Goal: Communication & Community: Answer question/provide support

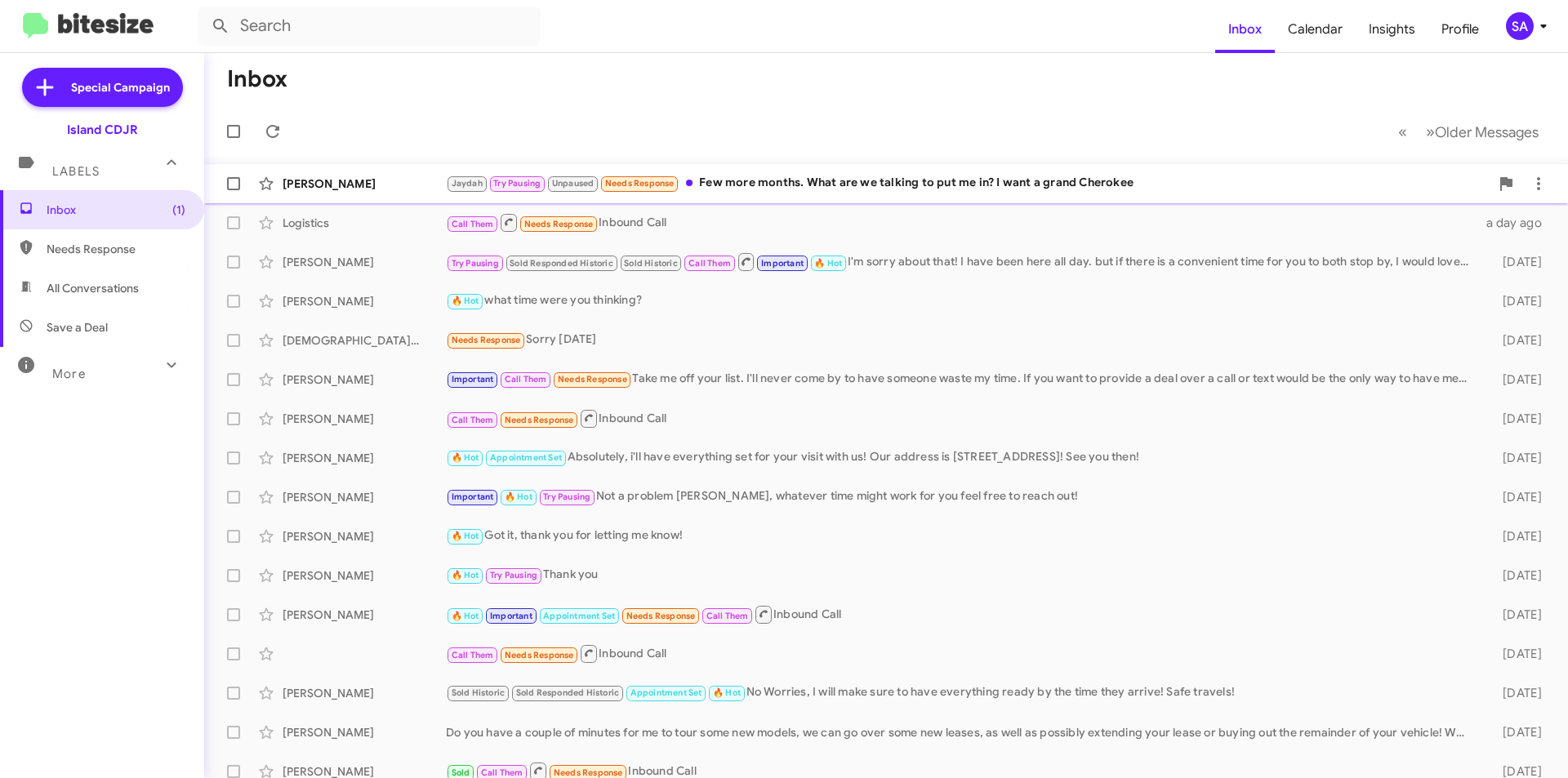
click at [345, 185] on div "[PERSON_NAME]" at bounding box center [364, 184] width 163 height 16
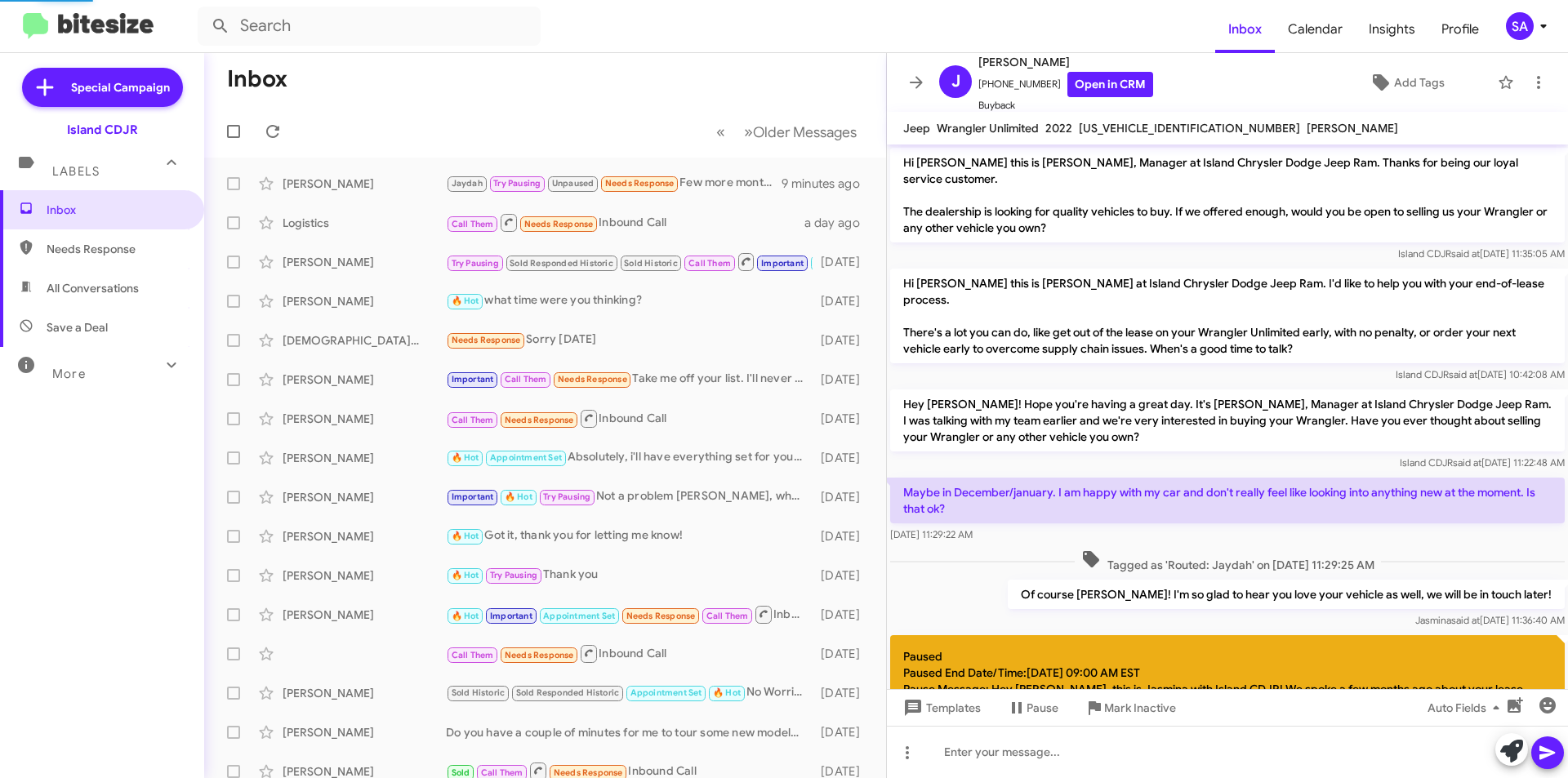
scroll to position [260, 0]
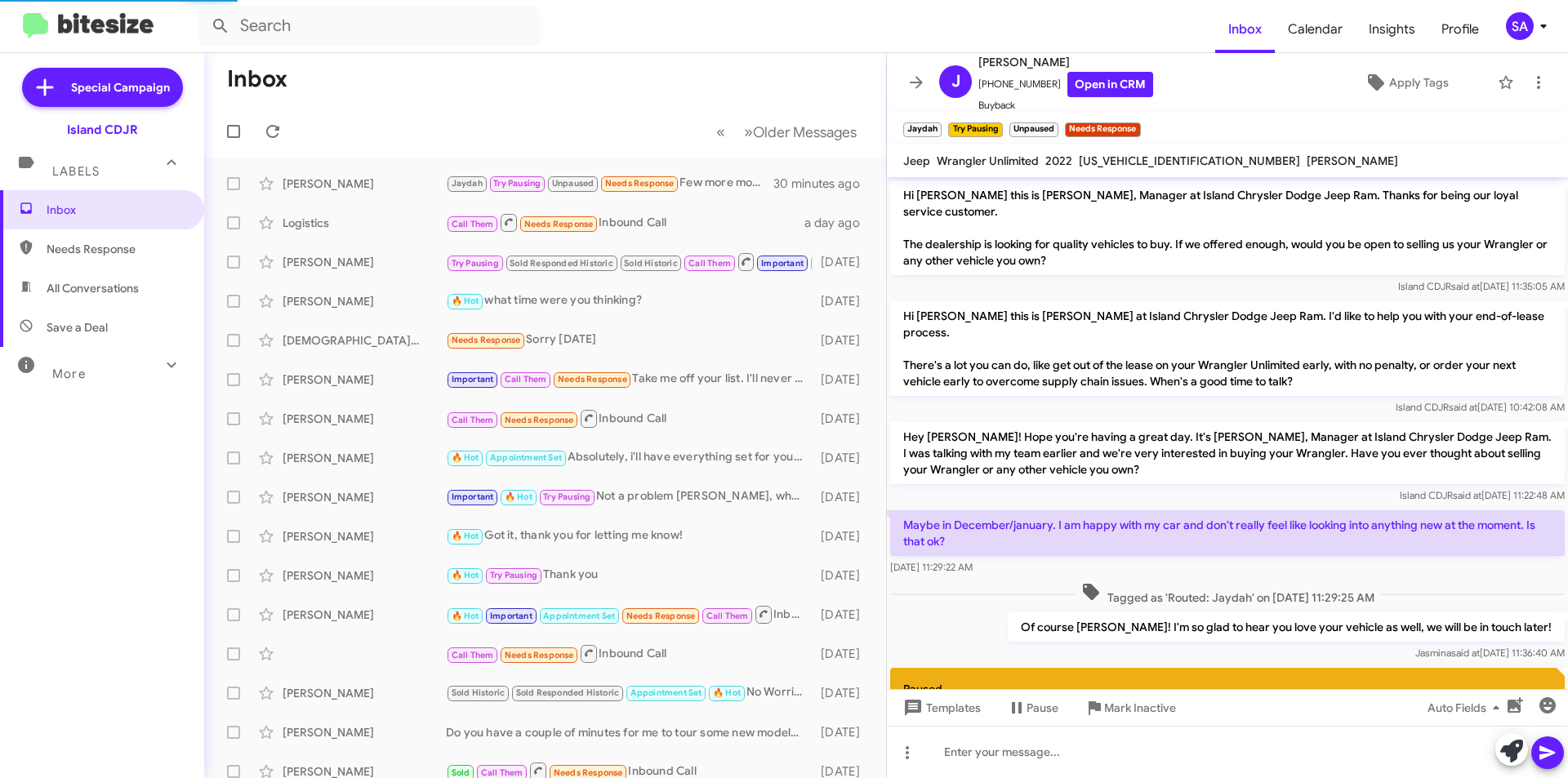
scroll to position [260, 0]
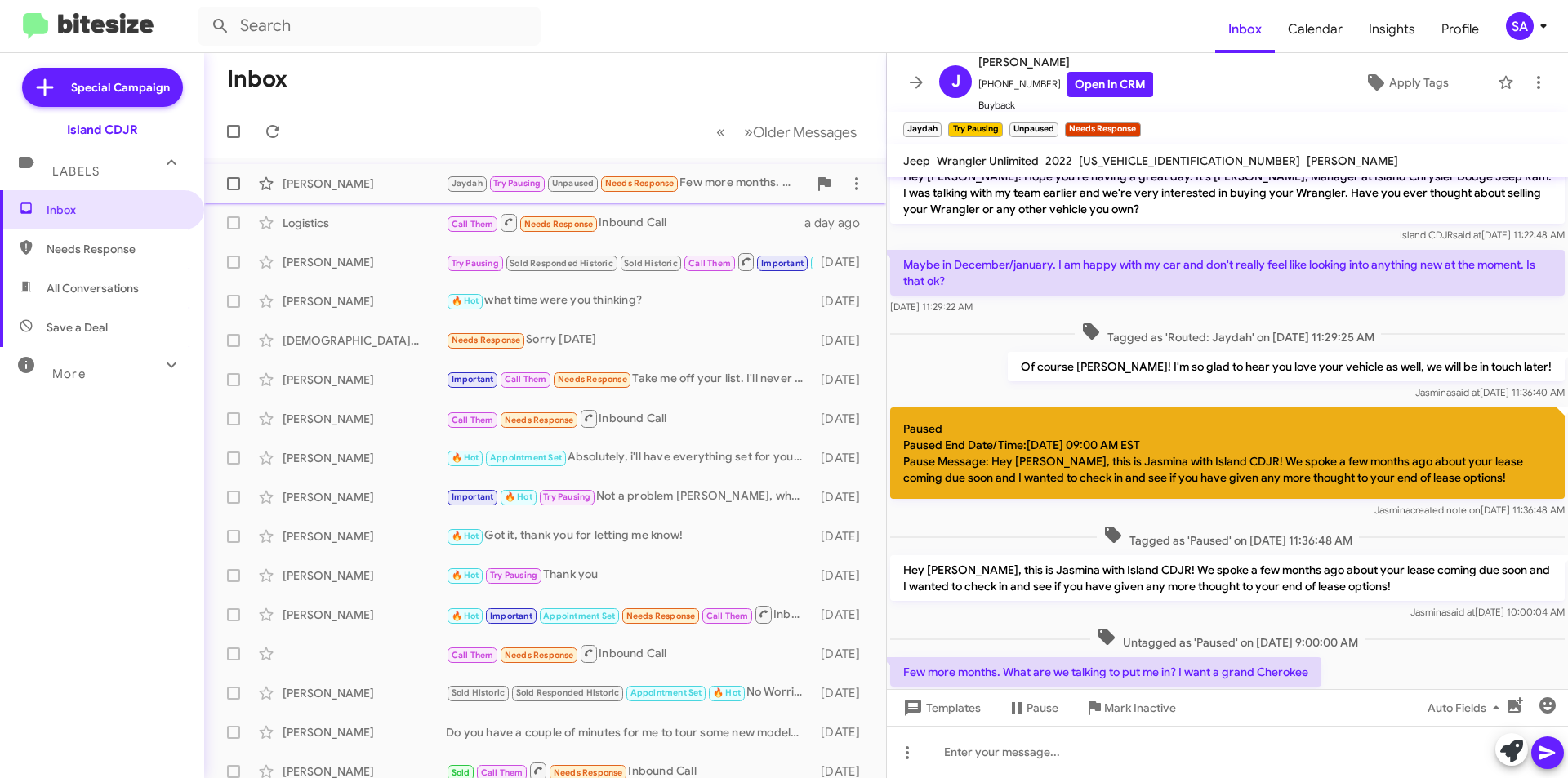
click at [391, 178] on div "[PERSON_NAME]" at bounding box center [364, 184] width 163 height 16
drag, startPoint x: 391, startPoint y: 178, endPoint x: 402, endPoint y: 184, distance: 12.5
click at [391, 178] on div "[PERSON_NAME]" at bounding box center [364, 184] width 163 height 16
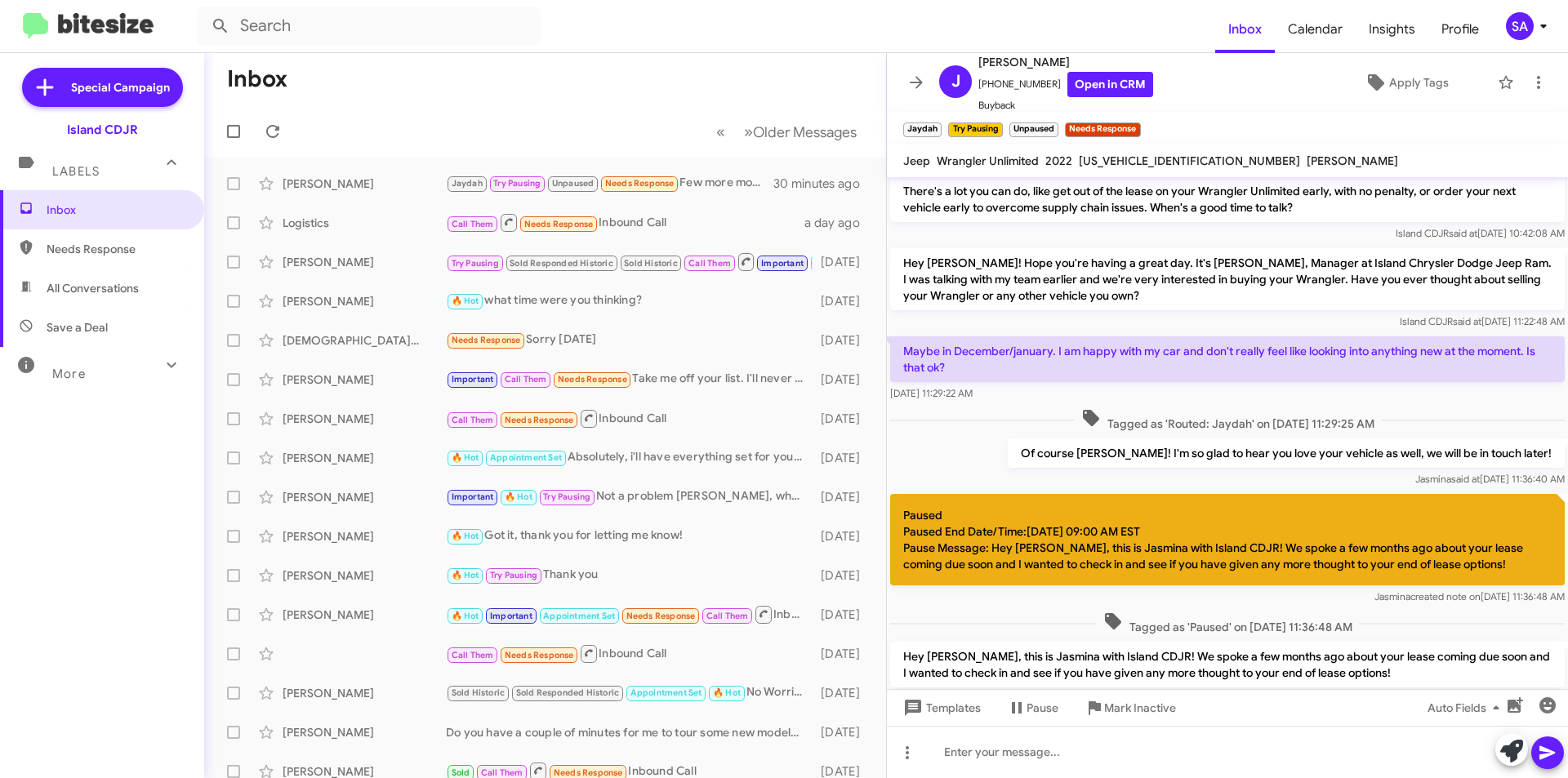
scroll to position [293, 0]
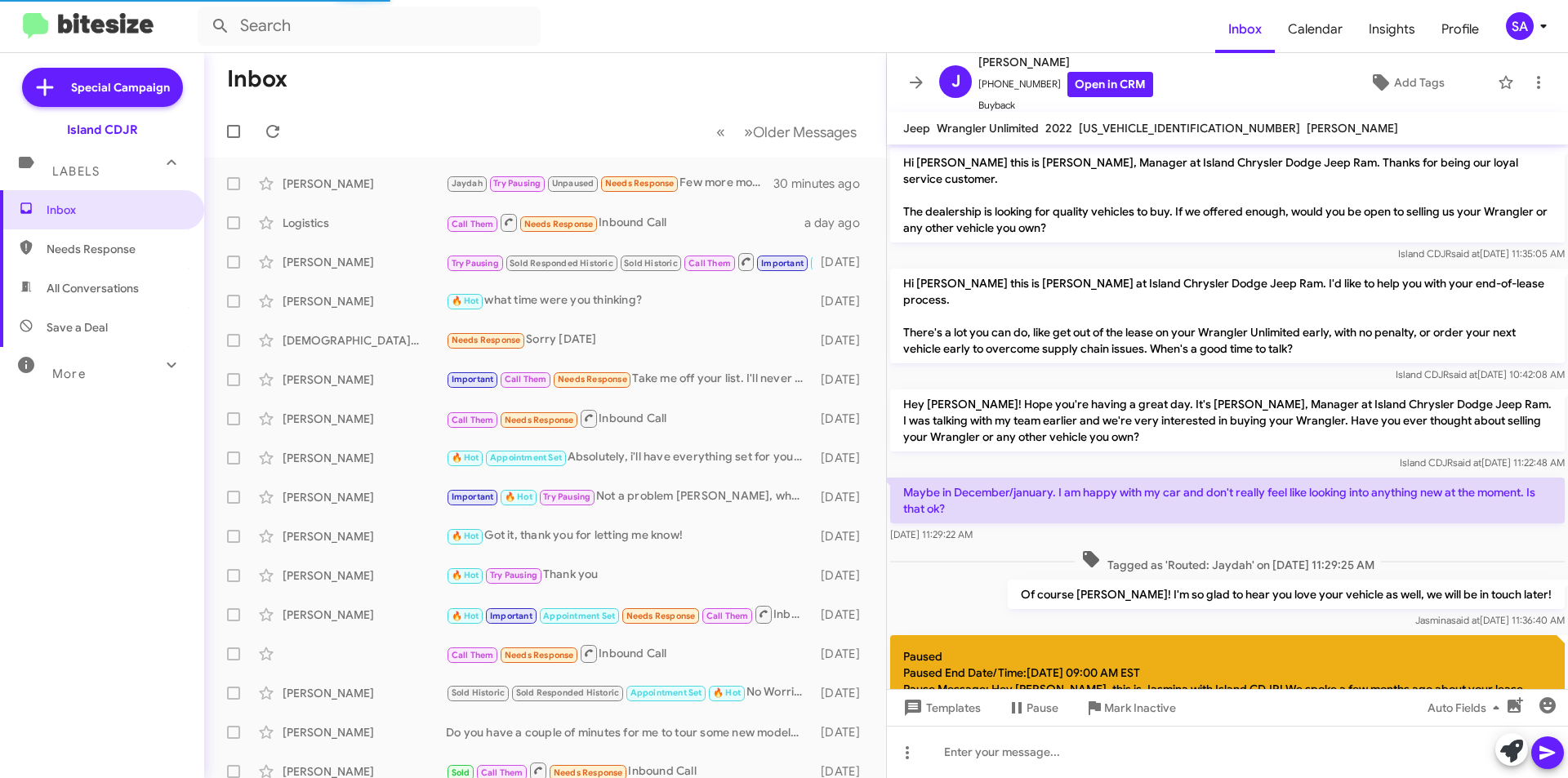
scroll to position [260, 0]
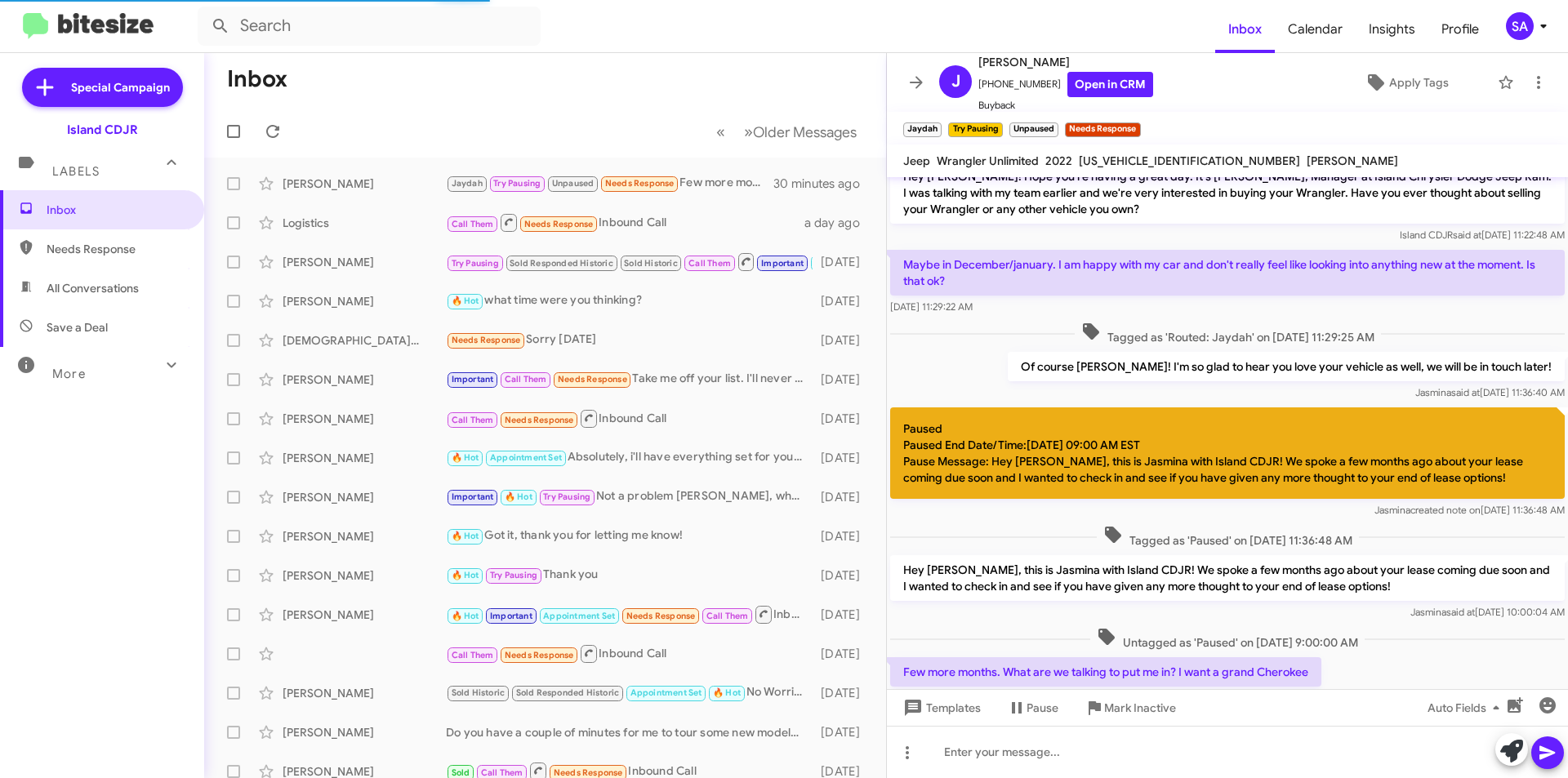
click at [373, 103] on mat-toolbar-row "Inbox" at bounding box center [545, 78] width 682 height 52
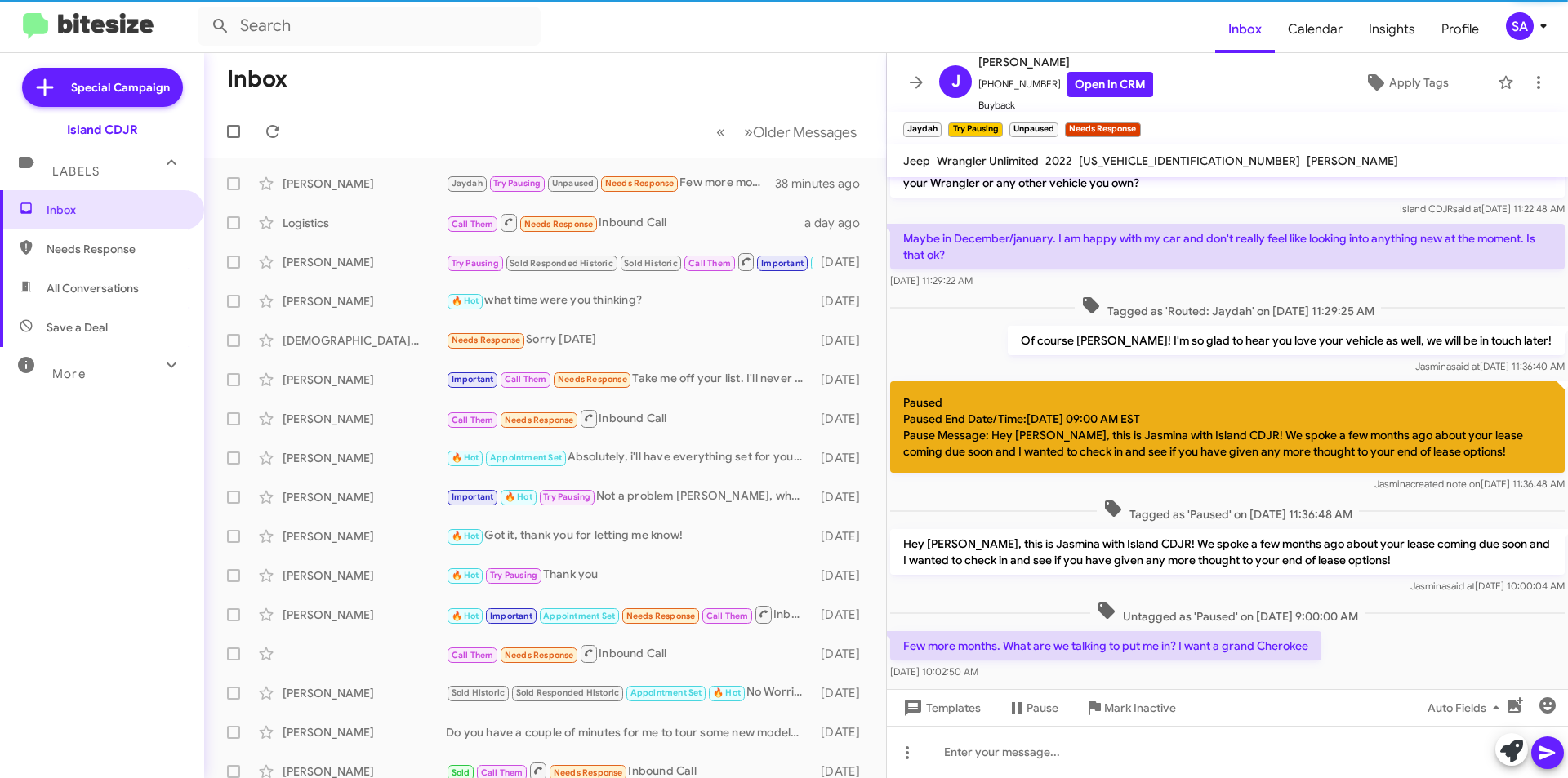
scroll to position [293, 0]
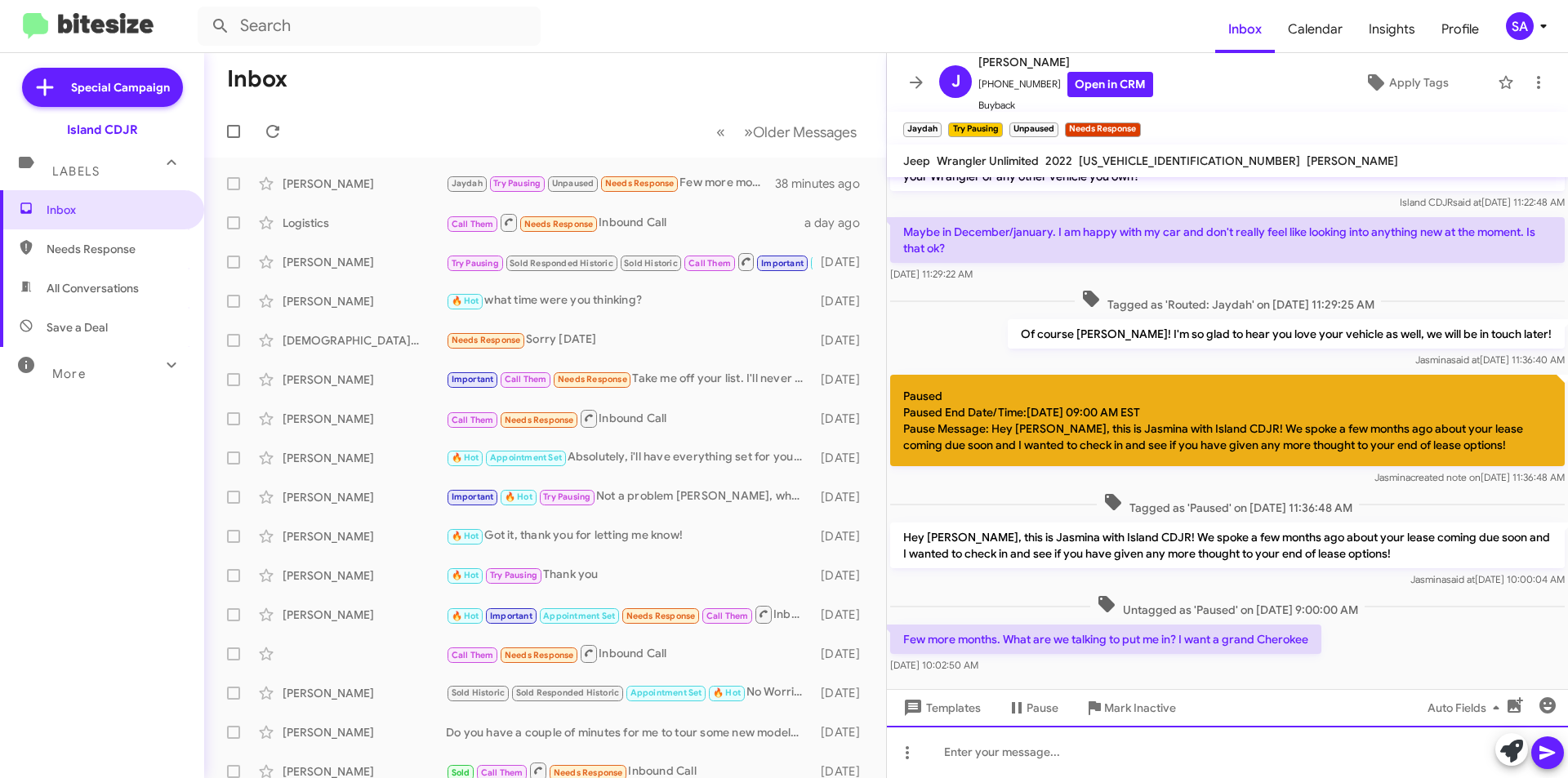
click at [1144, 761] on div at bounding box center [1228, 752] width 681 height 52
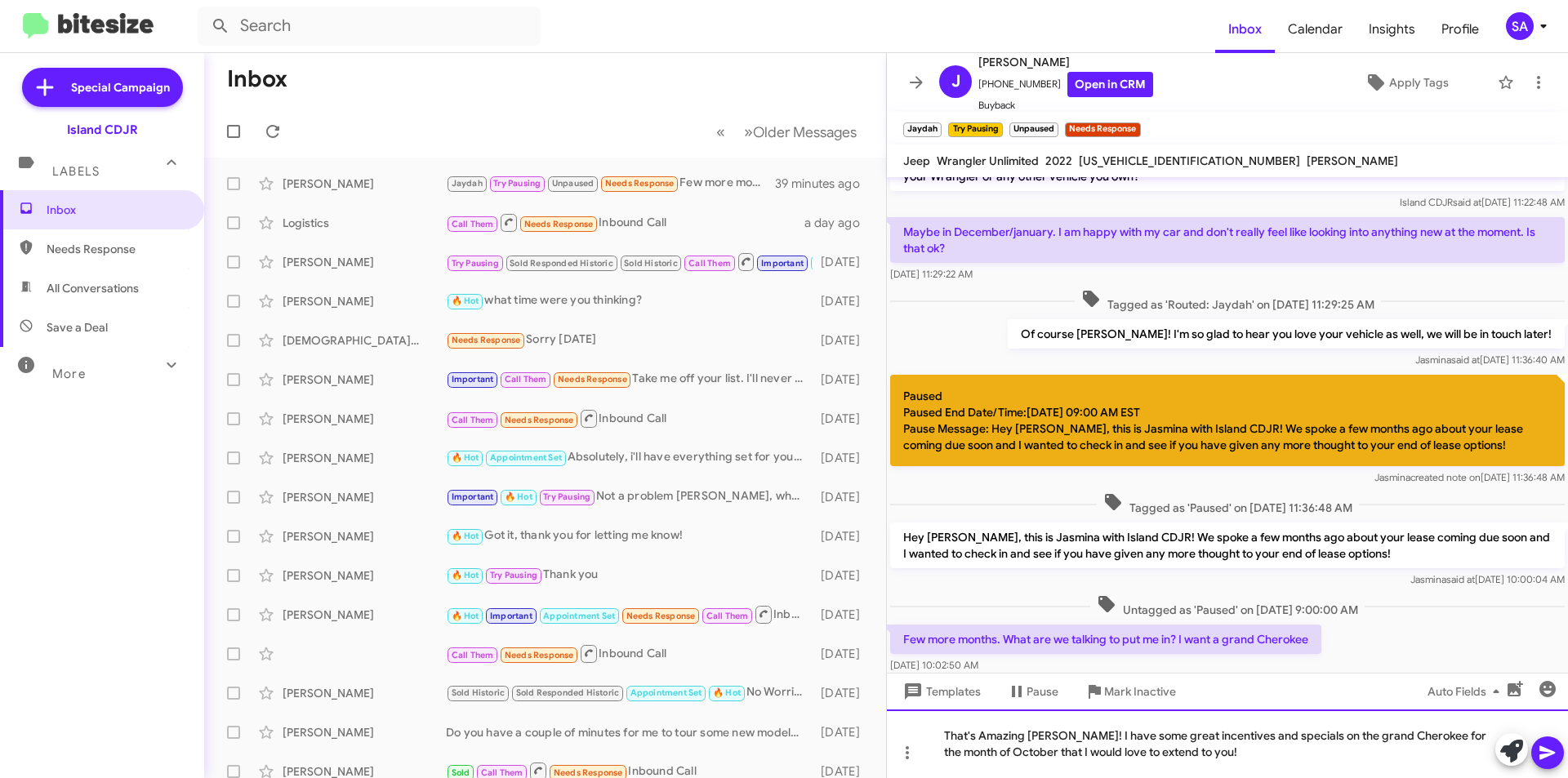
click at [1223, 757] on div "That's Amazing Jerry! I have some great incentives and specials on the grand Ch…" at bounding box center [1228, 743] width 681 height 68
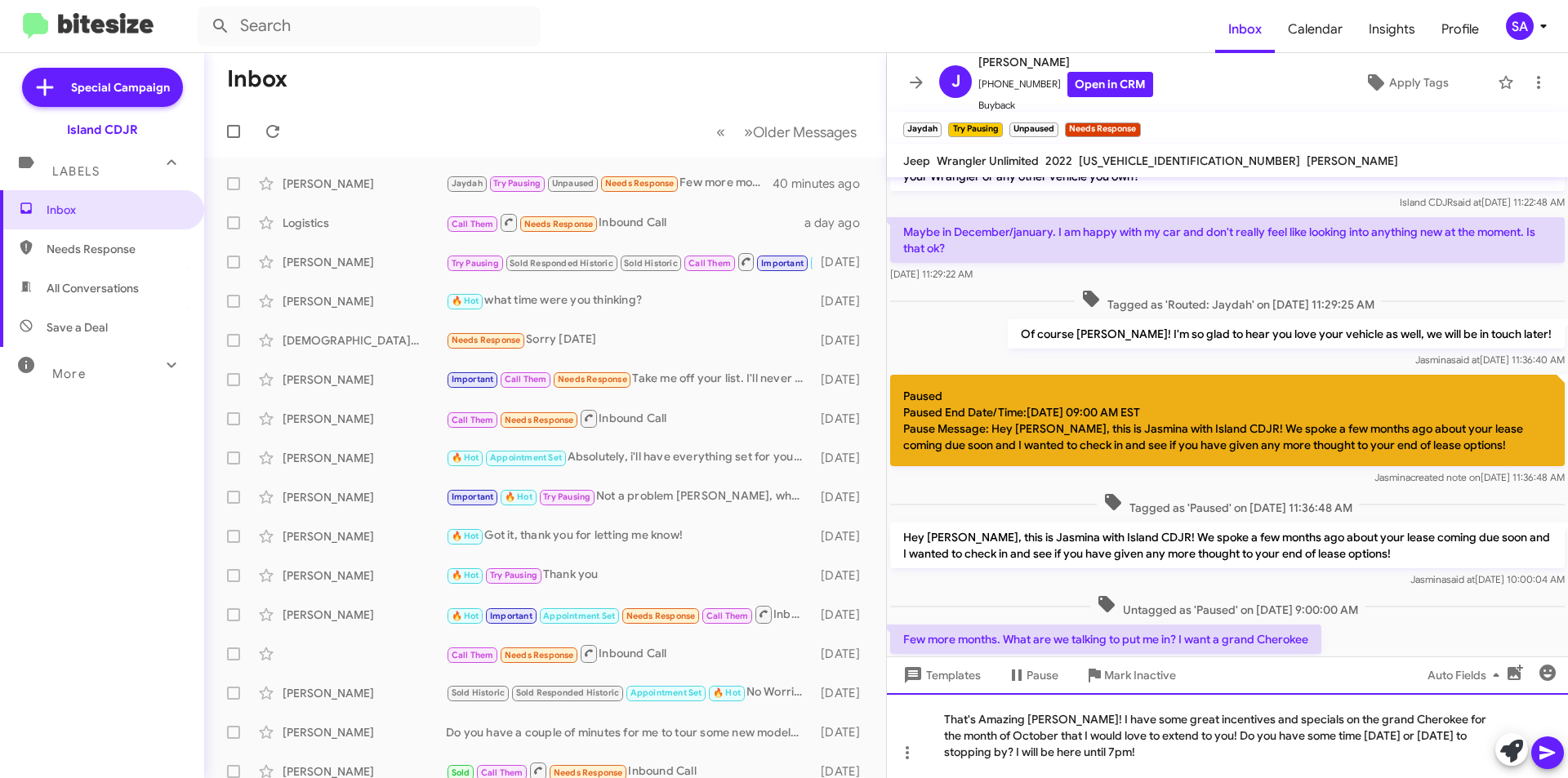
click at [1402, 718] on div "That's Amazing Jerry! I have some great incentives and specials on the grand Ch…" at bounding box center [1228, 735] width 681 height 85
click at [1542, 748] on icon at bounding box center [1547, 753] width 16 height 14
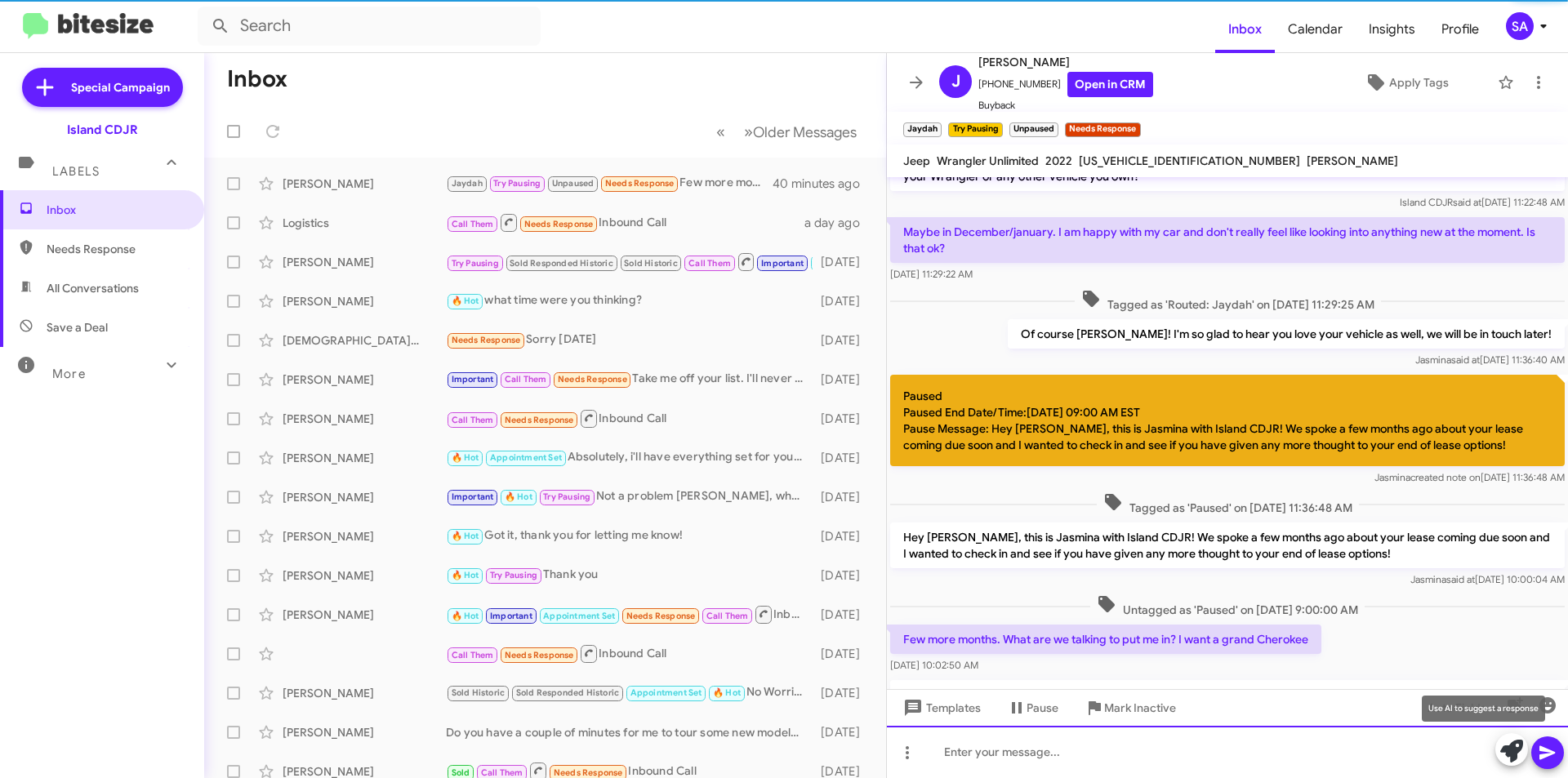
scroll to position [0, 0]
